Goal: Information Seeking & Learning: Understand process/instructions

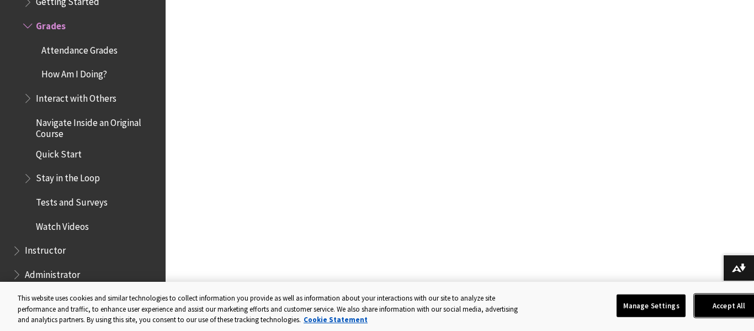
click at [731, 314] on button "Accept All" at bounding box center [728, 305] width 69 height 23
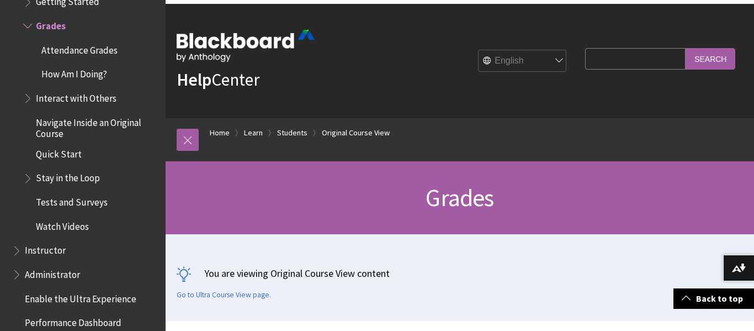
scroll to position [397, 0]
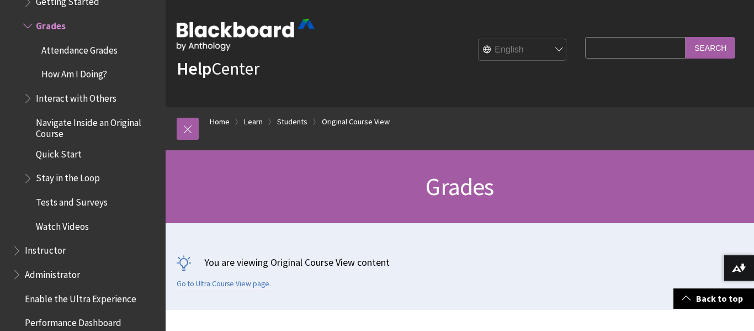
click at [84, 75] on span "How Am I Doing?" at bounding box center [74, 72] width 66 height 15
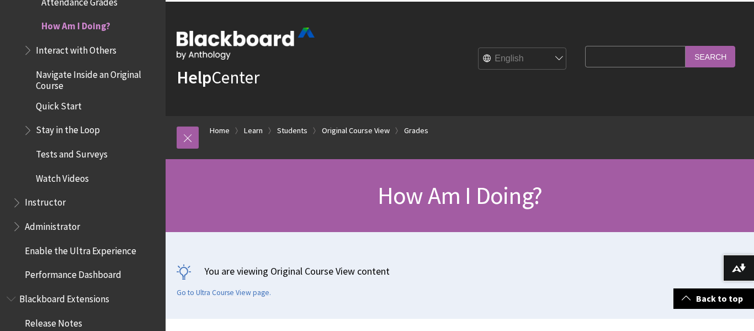
scroll to position [392, 0]
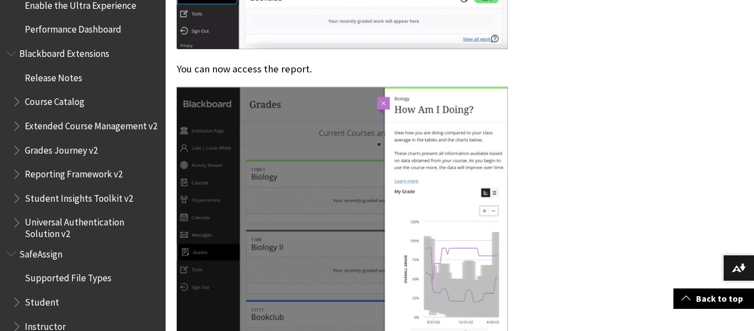
scroll to position [1831, 0]
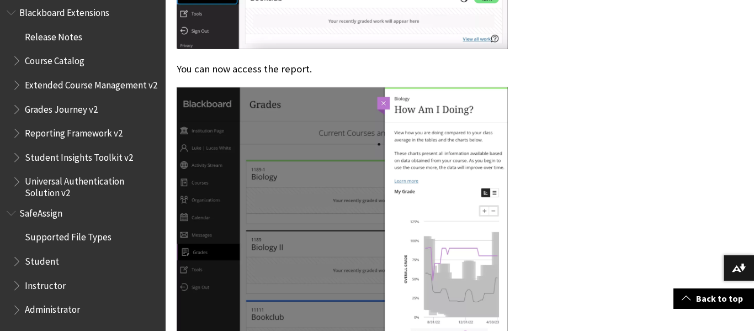
click at [35, 264] on span "Student" at bounding box center [42, 259] width 34 height 15
